Goal: Transaction & Acquisition: Purchase product/service

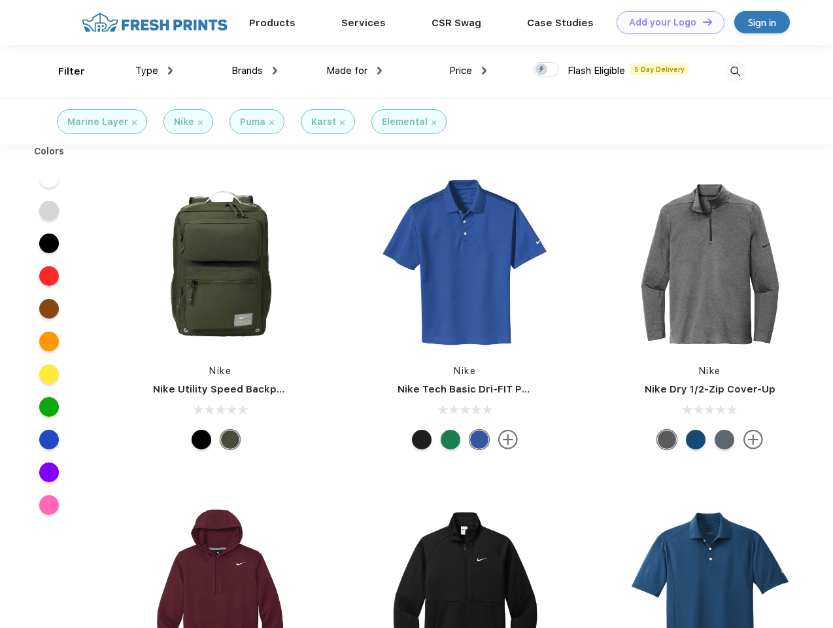
click at [665, 22] on link "Add your Logo Design Tool" at bounding box center [670, 22] width 108 height 23
click at [0, 0] on div "Design Tool" at bounding box center [0, 0] width 0 height 0
click at [701, 22] on link "Add your Logo Design Tool" at bounding box center [670, 22] width 108 height 23
click at [63, 71] on div "Filter" at bounding box center [71, 71] width 27 height 15
click at [154, 71] on span "Type" at bounding box center [146, 71] width 23 height 12
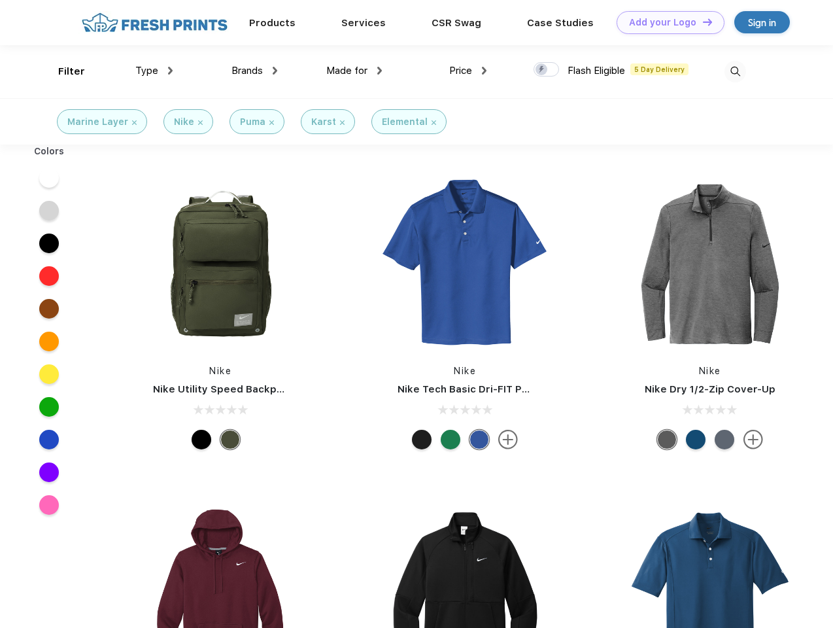
click at [254, 71] on span "Brands" at bounding box center [246, 71] width 31 height 12
click at [354, 71] on span "Made for" at bounding box center [346, 71] width 41 height 12
click at [468, 71] on span "Price" at bounding box center [460, 71] width 23 height 12
click at [547, 70] on div at bounding box center [545, 69] width 25 height 14
click at [542, 70] on input "checkbox" at bounding box center [537, 65] width 8 height 8
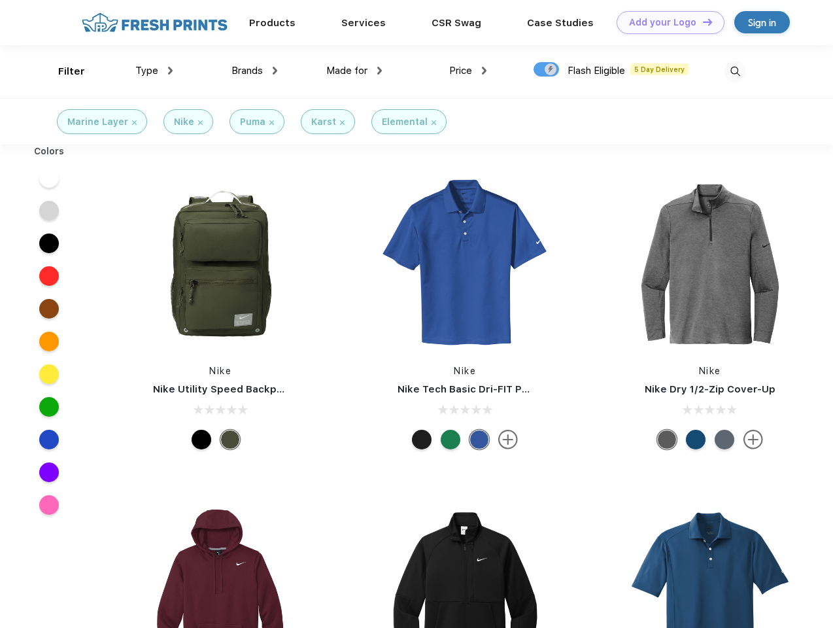
click at [735, 71] on img at bounding box center [735, 72] width 22 height 22
